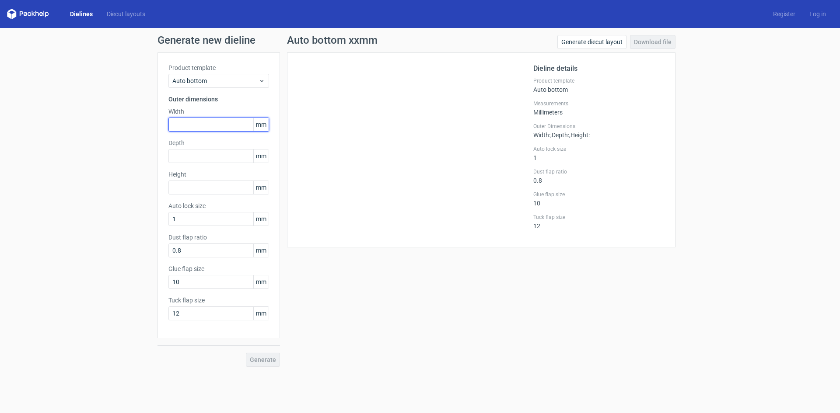
click at [197, 119] on input "text" at bounding box center [218, 125] width 101 height 14
click at [80, 14] on link "Dielines" at bounding box center [81, 14] width 37 height 9
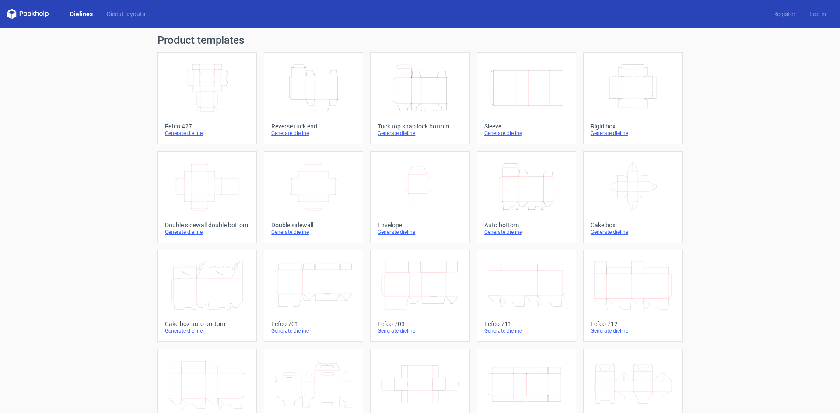
click at [401, 112] on div "Height Depth Width" at bounding box center [419, 88] width 84 height 56
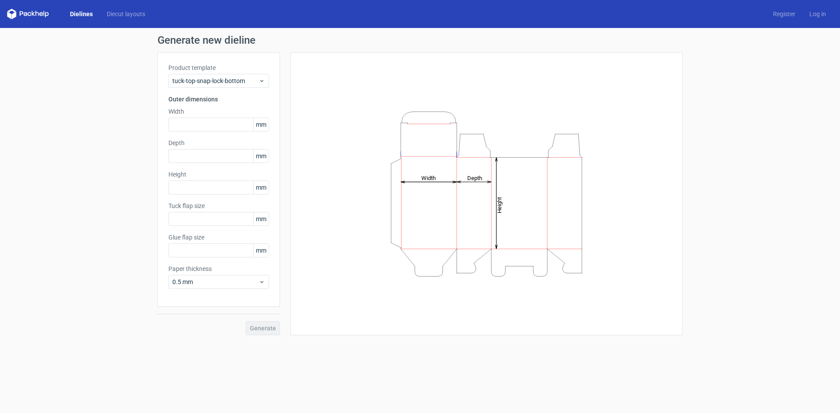
type input "15"
type input "10"
click at [207, 118] on input "text" at bounding box center [218, 125] width 101 height 14
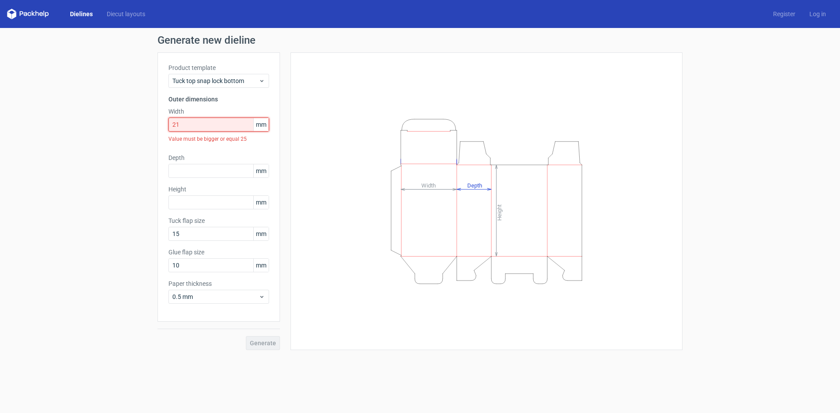
click at [207, 118] on input "21" at bounding box center [218, 125] width 101 height 14
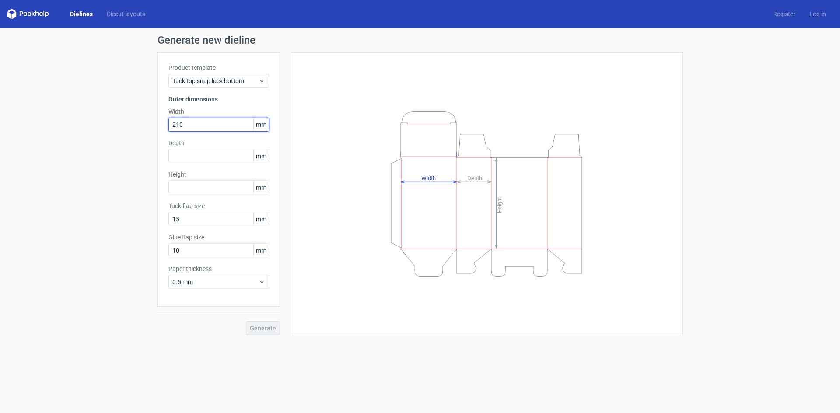
type input "210"
type input "110"
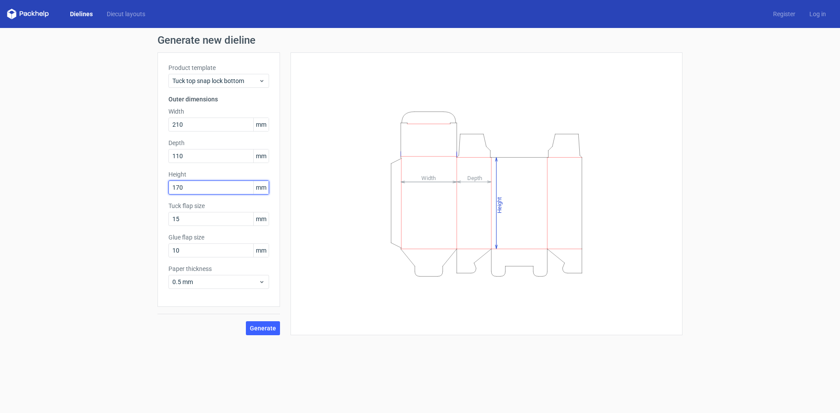
click at [105, 190] on div "Generate new dieline Product template Tuck top snap lock bottom Outer dimension…" at bounding box center [420, 185] width 840 height 314
type input "70"
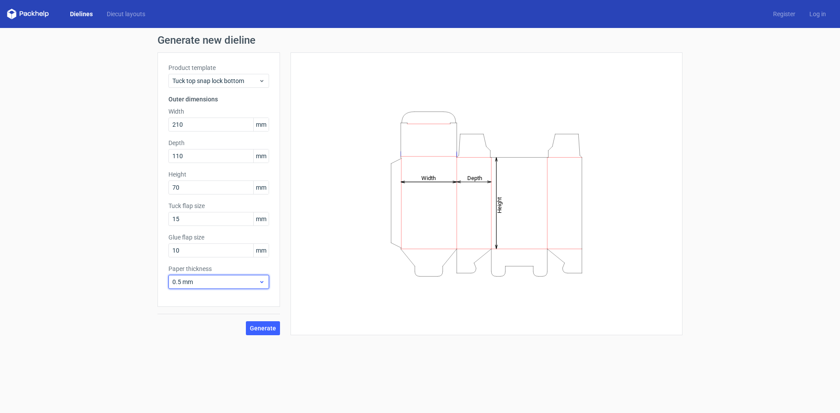
drag, startPoint x: 205, startPoint y: 285, endPoint x: 200, endPoint y: 289, distance: 6.8
click at [204, 284] on span "0.5 mm" at bounding box center [215, 282] width 86 height 9
click at [198, 296] on div "0.4 mm" at bounding box center [219, 301] width 94 height 14
click at [266, 327] on span "Generate" at bounding box center [263, 328] width 26 height 6
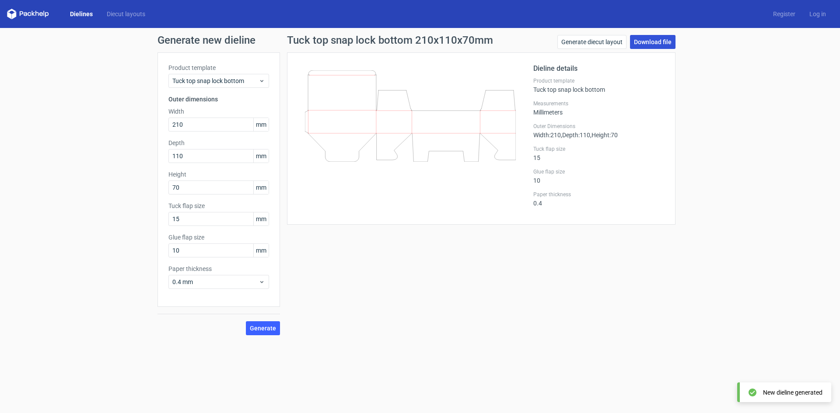
click at [640, 44] on link "Download file" at bounding box center [652, 42] width 45 height 14
